Goal: Task Accomplishment & Management: Complete application form

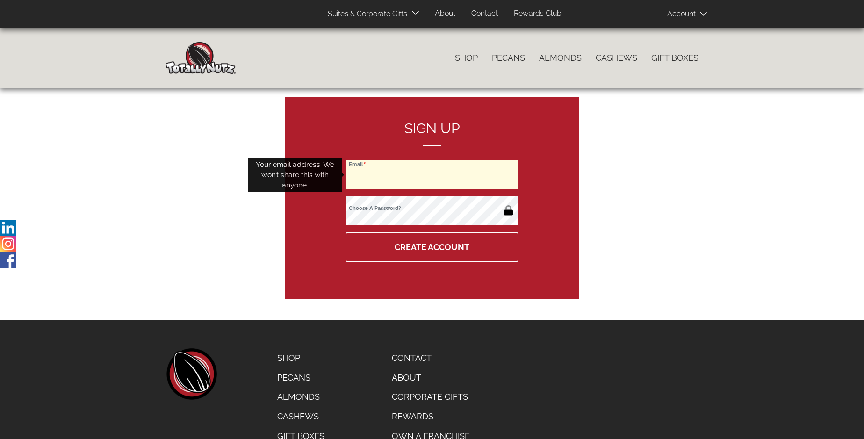
click at [432, 175] on input "Email" at bounding box center [432, 174] width 173 height 29
type input "[EMAIL_ADDRESS][DOMAIN_NAME]"
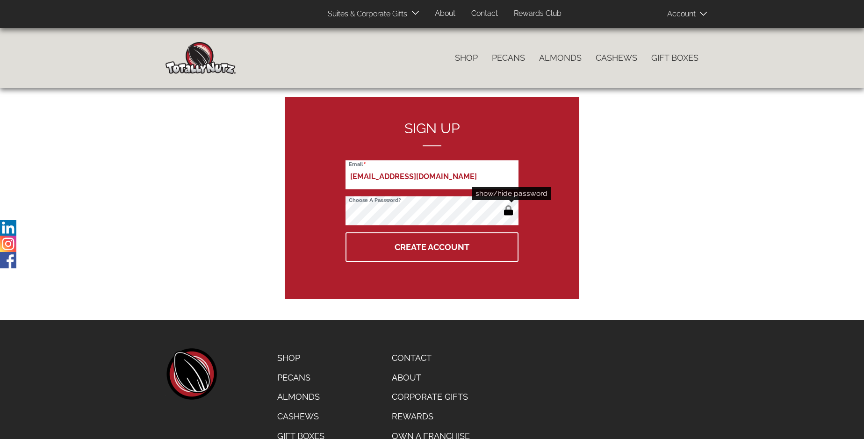
click at [508, 211] on button "button" at bounding box center [508, 211] width 15 height 15
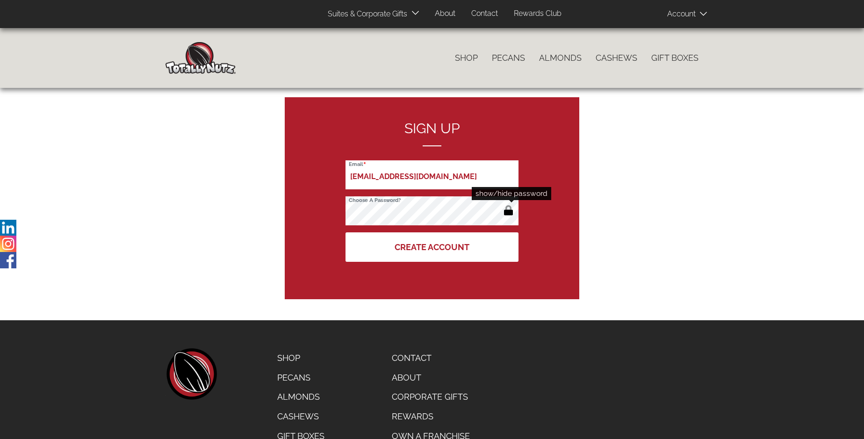
click at [432, 247] on button "Create Account" at bounding box center [432, 246] width 173 height 29
